Goal: Browse casually

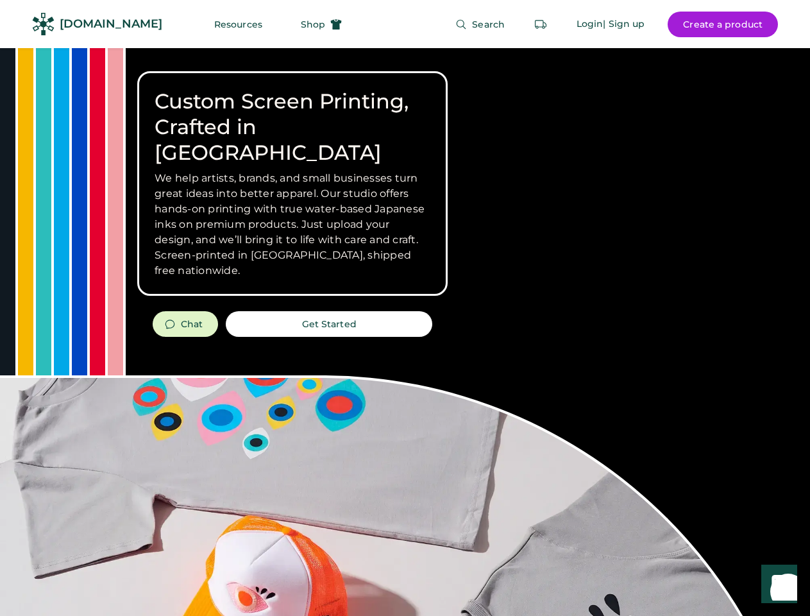
click at [405, 308] on div "Custom Screen Printing, Crafted in [GEOGRAPHIC_DATA] We help artists, brands, a…" at bounding box center [405, 455] width 810 height 815
click at [405, 332] on div "Custom Screen Printing, Crafted in [GEOGRAPHIC_DATA] We help artists, brands, a…" at bounding box center [405, 455] width 810 height 815
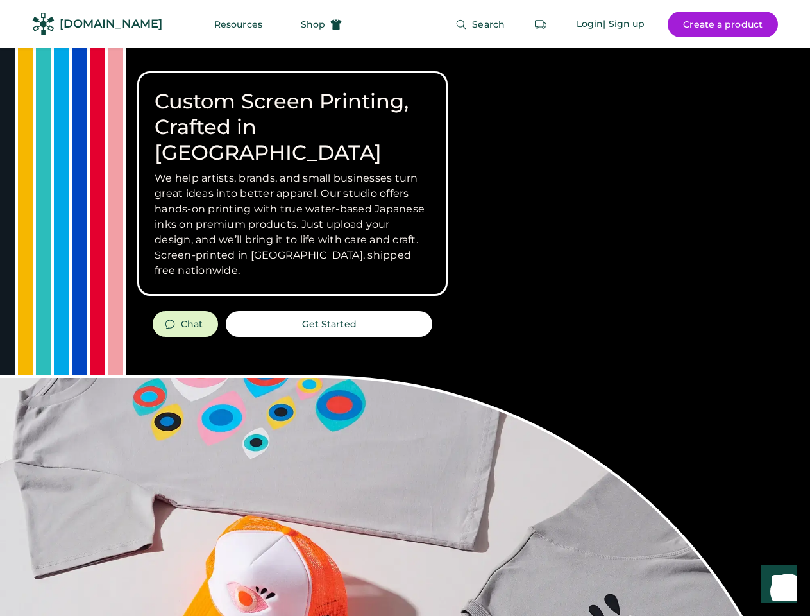
click at [405, 332] on div "Custom Screen Printing, Crafted in [GEOGRAPHIC_DATA] We help artists, brands, a…" at bounding box center [405, 455] width 810 height 815
click at [293, 183] on h3 "We help artists, brands, and small businesses turn great ideas into better appa…" at bounding box center [293, 225] width 276 height 108
click at [293, 171] on h3 "We help artists, brands, and small businesses turn great ideas into better appa…" at bounding box center [293, 225] width 276 height 108
click at [293, 114] on h1 "Custom Screen Printing, Crafted in [GEOGRAPHIC_DATA]" at bounding box center [293, 127] width 276 height 77
